Goal: Obtain resource: Download file/media

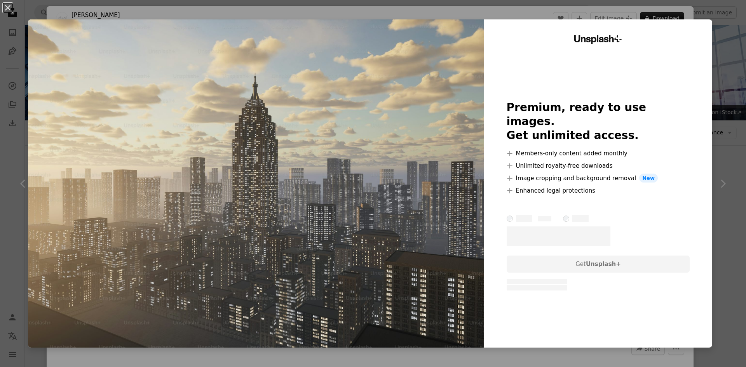
scroll to position [78, 0]
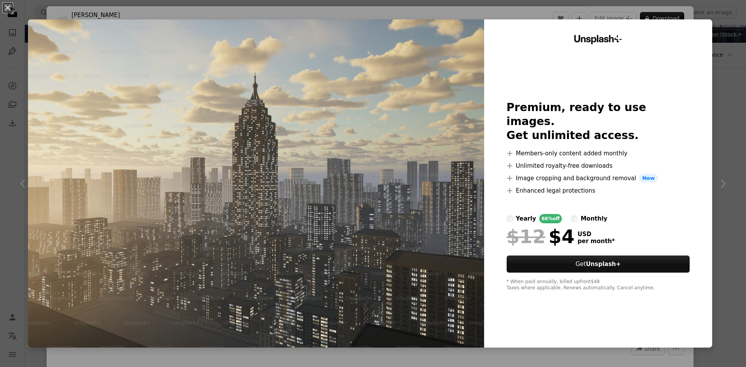
click at [720, 31] on div "An X shape Unsplash+ Premium, ready to use images. Get unlimited access. A plus…" at bounding box center [373, 183] width 746 height 367
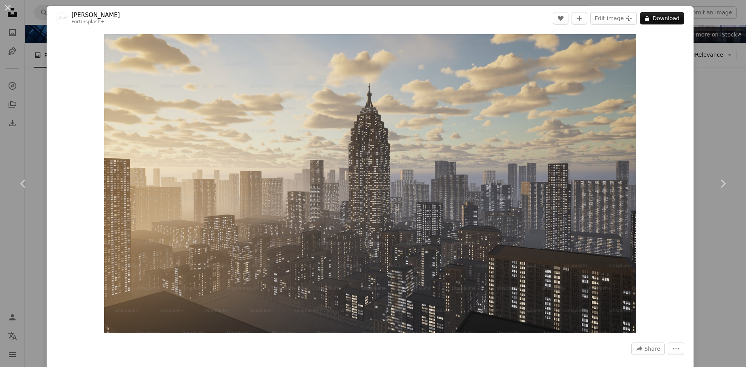
click at [722, 36] on div "An X shape Chevron left Chevron right Alexander Mils For Unsplash+ A heart A pl…" at bounding box center [373, 183] width 746 height 367
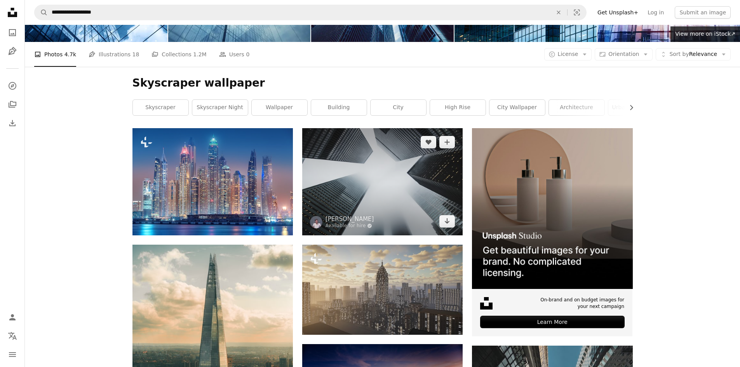
click at [384, 187] on img at bounding box center [382, 181] width 160 height 107
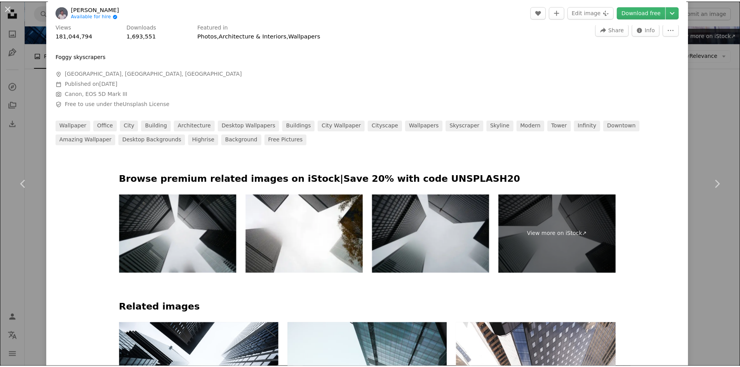
scroll to position [321, 0]
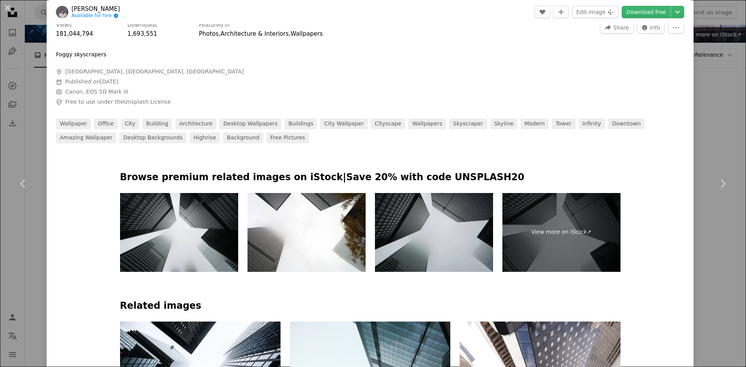
click at [727, 89] on div "An X shape Chevron left Chevron right [PERSON_NAME] Available for hire A checkm…" at bounding box center [373, 183] width 746 height 367
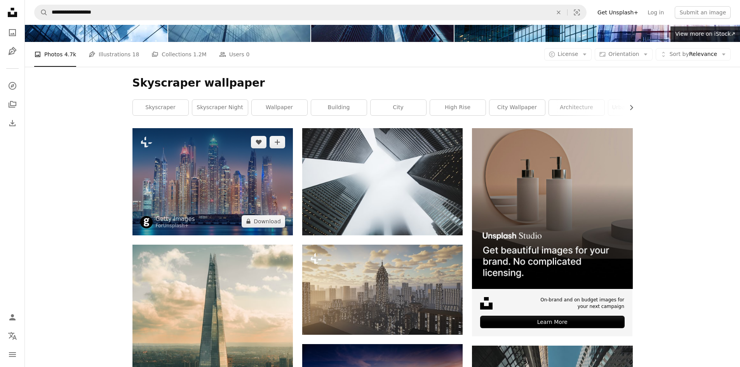
click at [203, 184] on img at bounding box center [213, 181] width 160 height 107
